Goal: Information Seeking & Learning: Learn about a topic

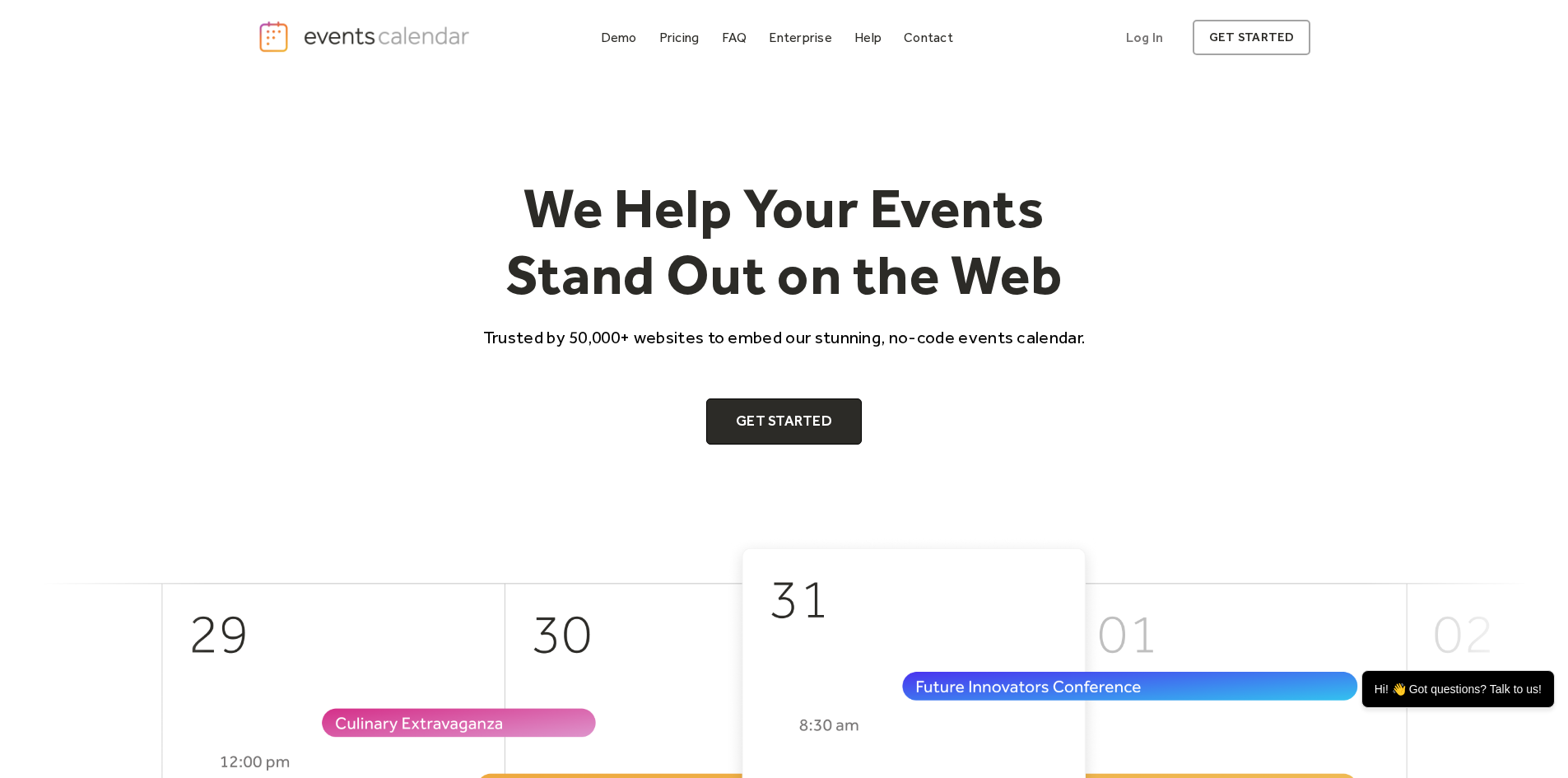
click at [372, 40] on img "home" at bounding box center [365, 37] width 217 height 34
click at [683, 34] on div "Pricing" at bounding box center [680, 38] width 41 height 9
drag, startPoint x: 162, startPoint y: 1, endPoint x: 277, endPoint y: 138, distance: 178.9
click at [277, 138] on div "We Help Your Events Stand Out on the Web Trusted by 50,000+ websites to embed o…" at bounding box center [784, 306] width 1054 height 461
